Goal: Download file/media

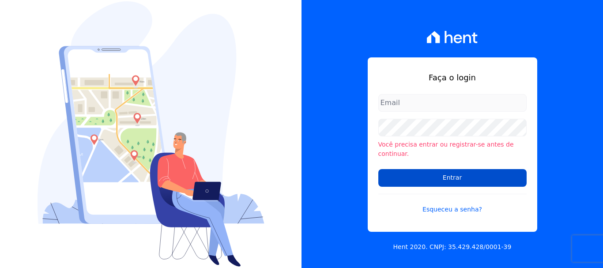
type input "[EMAIL_ADDRESS][DOMAIN_NAME]"
click at [499, 173] on input "Entrar" at bounding box center [453, 178] width 148 height 18
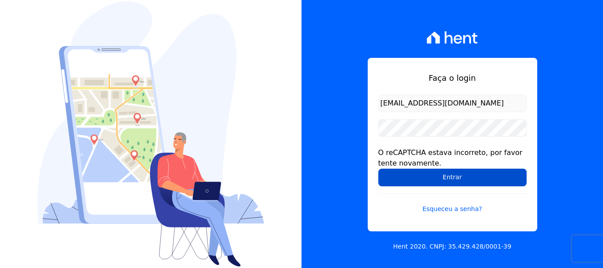
click at [468, 178] on input "Entrar" at bounding box center [453, 178] width 148 height 18
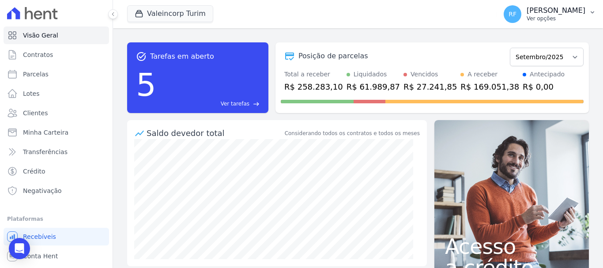
click at [561, 12] on p "[PERSON_NAME]" at bounding box center [556, 10] width 59 height 9
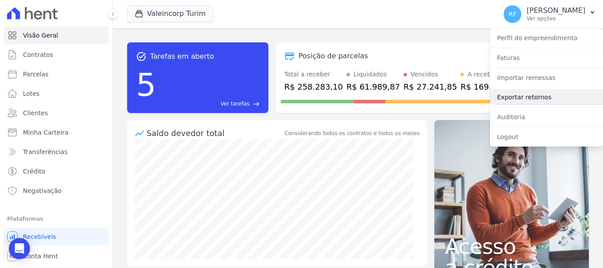
click at [540, 92] on link "Exportar retornos" at bounding box center [546, 97] width 113 height 16
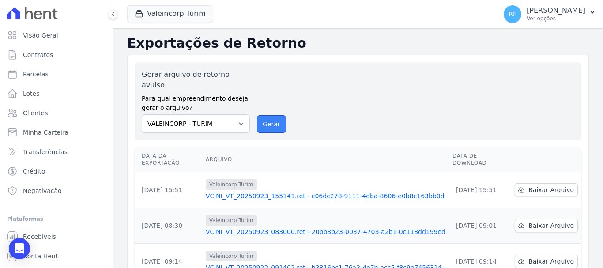
click at [272, 118] on button "Gerar" at bounding box center [271, 124] width 29 height 18
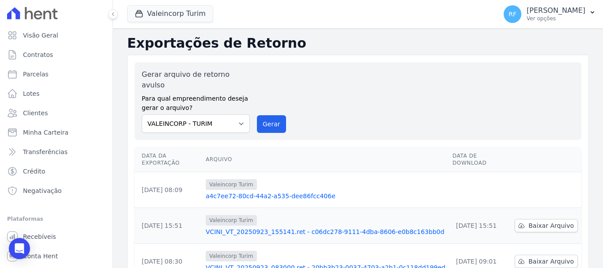
click at [549, 172] on td at bounding box center [547, 190] width 70 height 36
click at [541, 186] on span "Baixar Arquivo" at bounding box center [552, 190] width 46 height 9
